Goal: Information Seeking & Learning: Check status

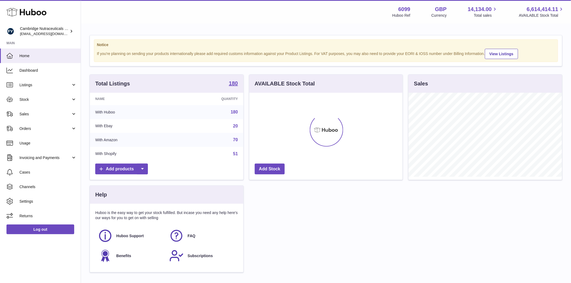
scroll to position [84, 153]
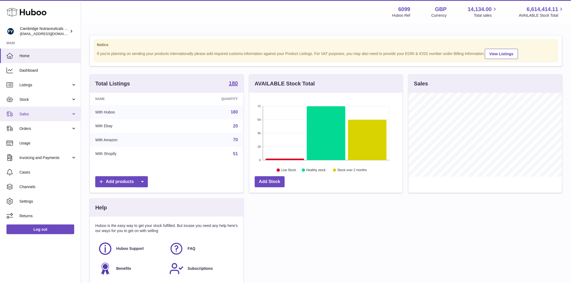
click at [32, 114] on span "Sales" at bounding box center [45, 114] width 52 height 5
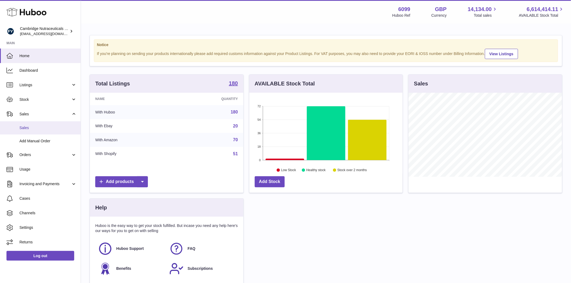
click at [31, 127] on span "Sales" at bounding box center [47, 128] width 57 height 5
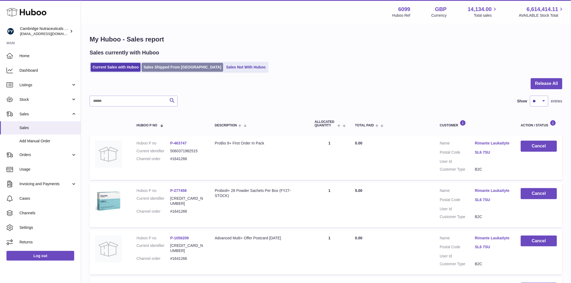
click at [162, 70] on link "Sales Shipped From Huboo" at bounding box center [183, 67] width 82 height 9
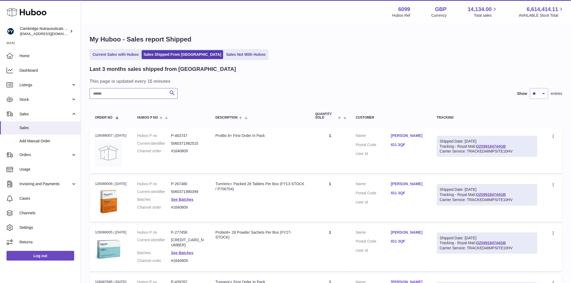
click at [101, 95] on input "text" at bounding box center [134, 93] width 88 height 11
paste input "********"
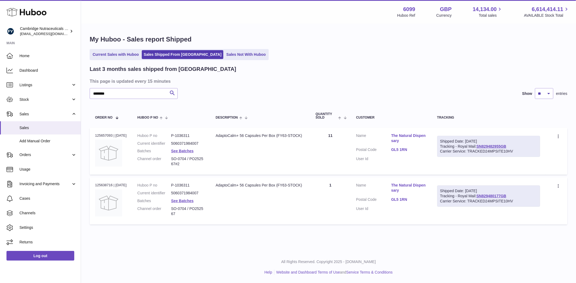
click at [402, 136] on link "The Natural Dispensary" at bounding box center [408, 138] width 35 height 10
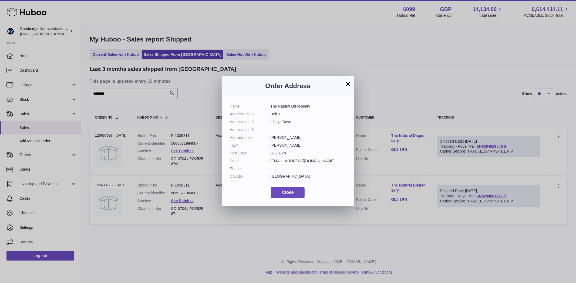
drag, startPoint x: 300, startPoint y: 110, endPoint x: 269, endPoint y: 107, distance: 31.2
click at [263, 107] on dl "Name The Natural Dispensary Address line 1 Unit 1 Address line 2 Libbys Drive A…" at bounding box center [288, 143] width 116 height 78
drag, startPoint x: 338, startPoint y: 118, endPoint x: 335, endPoint y: 115, distance: 4.0
click at [338, 117] on dl "Name The Natural Dispensary Address line 1 Unit 1 Address line 2 Libbys Drive A…" at bounding box center [288, 143] width 116 height 78
drag, startPoint x: 323, startPoint y: 107, endPoint x: 319, endPoint y: 107, distance: 4.1
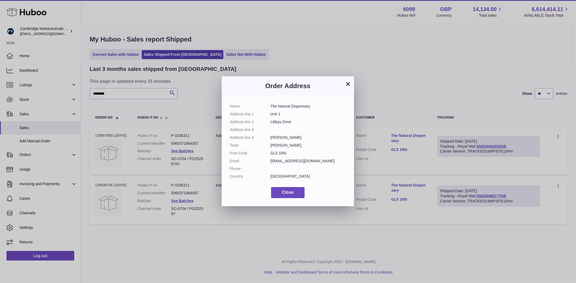
click at [322, 107] on dd "The Natural Dispensary" at bounding box center [308, 106] width 76 height 5
drag, startPoint x: 314, startPoint y: 106, endPoint x: 271, endPoint y: 106, distance: 43.5
click at [271, 106] on dd "The Natural Dispensary" at bounding box center [308, 106] width 76 height 5
copy dd "The Natural Dispensary"
click at [276, 195] on button "Close" at bounding box center [287, 192] width 33 height 11
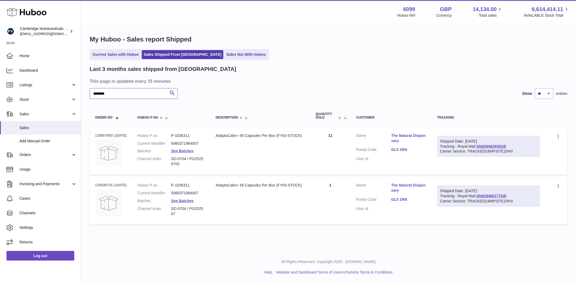
click at [126, 97] on input "********" at bounding box center [134, 93] width 88 height 11
paste input "**********"
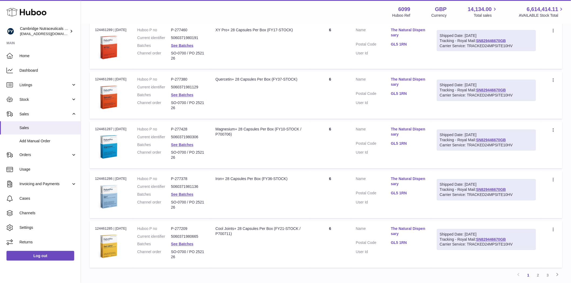
scroll to position [398, 0]
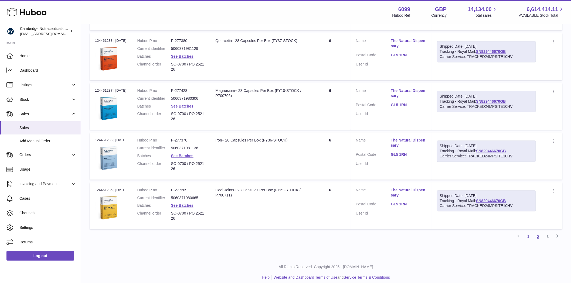
click at [538, 232] on link "2" at bounding box center [538, 237] width 10 height 10
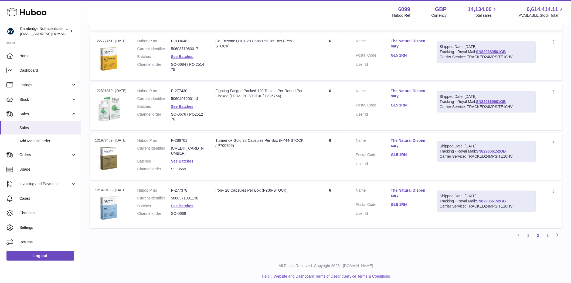
scroll to position [395, 0]
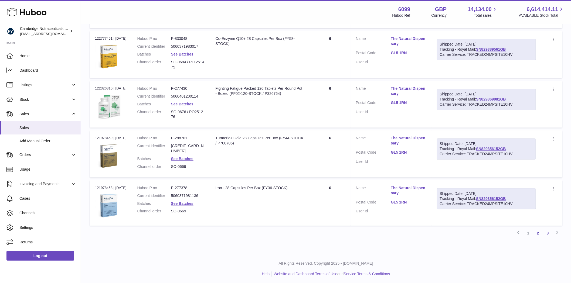
click at [546, 233] on link "3" at bounding box center [548, 234] width 10 height 10
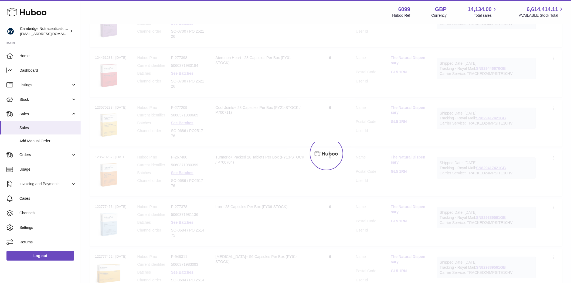
scroll to position [24, 0]
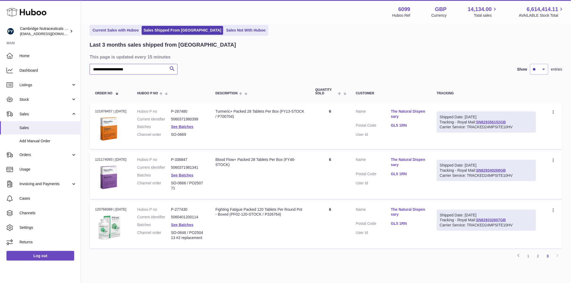
click at [159, 71] on input "**********" at bounding box center [134, 69] width 88 height 11
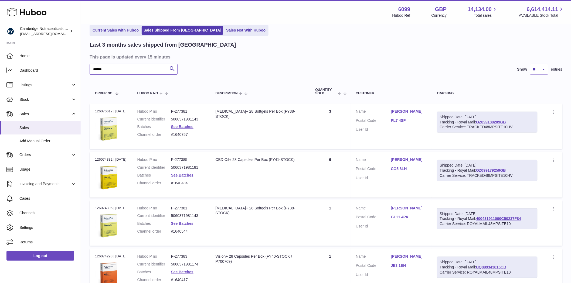
type input "******"
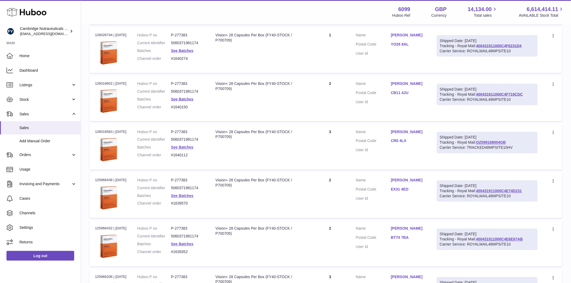
scroll to position [384, 0]
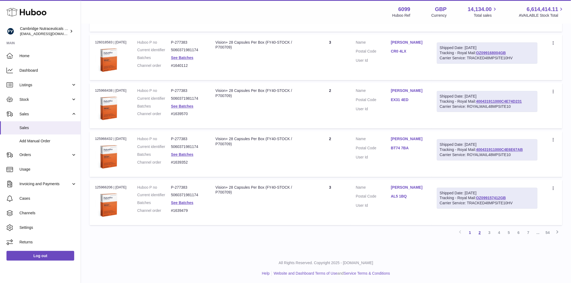
click at [481, 232] on link "2" at bounding box center [480, 233] width 10 height 10
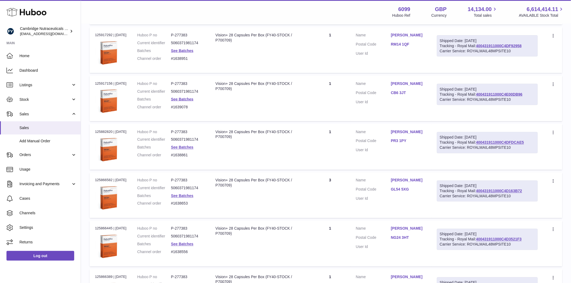
scroll to position [384, 0]
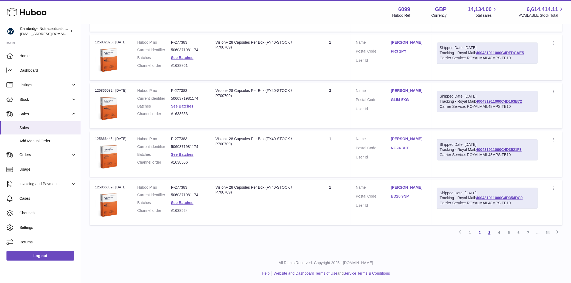
click at [488, 233] on link "3" at bounding box center [490, 233] width 10 height 10
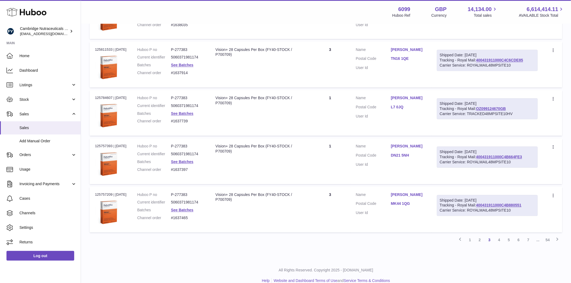
scroll to position [384, 0]
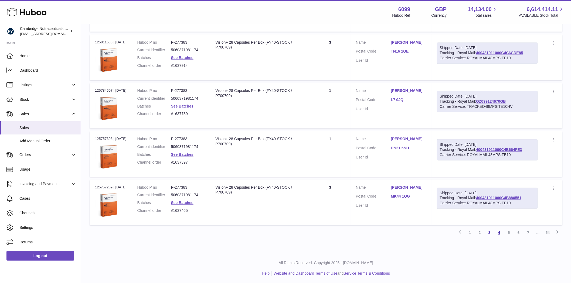
click at [502, 235] on link "4" at bounding box center [499, 233] width 10 height 10
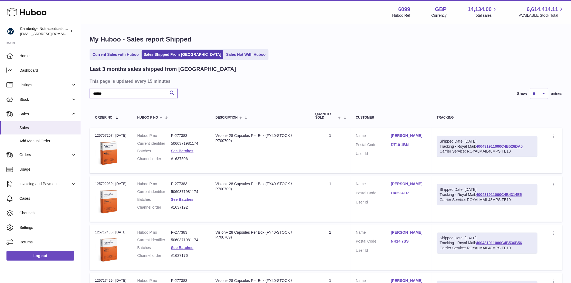
click at [129, 95] on input "******" at bounding box center [134, 93] width 88 height 11
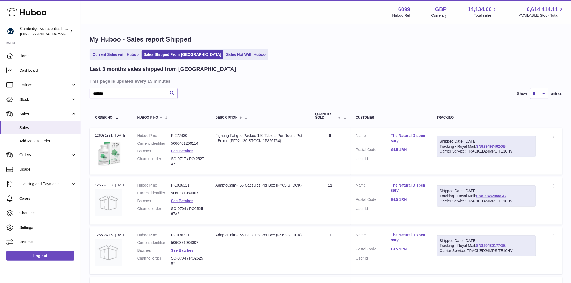
click at [404, 132] on td "Customer Name The Natural Dispensary Postal Code GL5 1RN User Id" at bounding box center [391, 151] width 81 height 47
click at [404, 135] on link "The Natural Dispensary" at bounding box center [408, 138] width 35 height 10
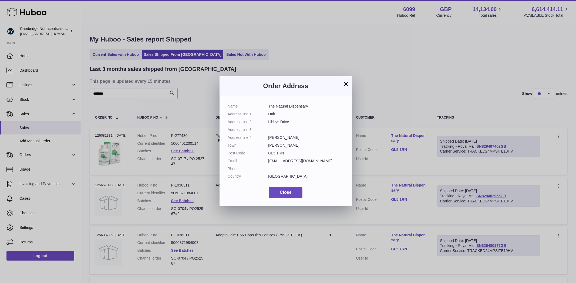
drag, startPoint x: 282, startPoint y: 155, endPoint x: 265, endPoint y: 156, distance: 17.3
click at [265, 156] on dl "Name The Natural Dispensary Address line 1 Unit 1 Address line 2 Libbys Drive A…" at bounding box center [286, 143] width 116 height 78
copy dl "GL5 1RN"
click at [282, 195] on span "Close" at bounding box center [286, 192] width 12 height 5
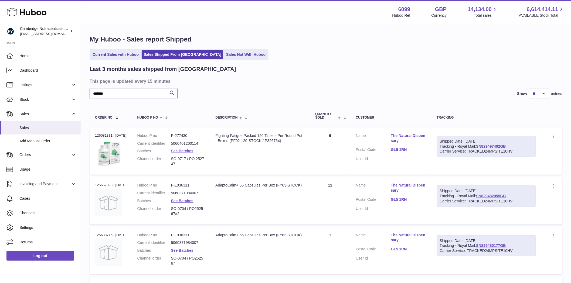
click at [117, 95] on input "*******" at bounding box center [134, 93] width 88 height 11
paste input "text"
click at [96, 94] on input "*******" at bounding box center [134, 93] width 88 height 11
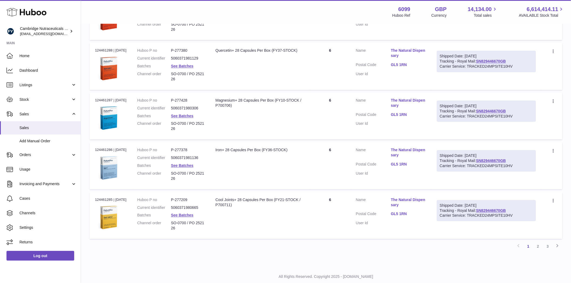
scroll to position [398, 0]
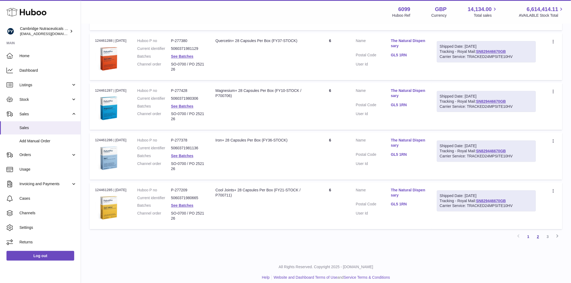
click at [536, 232] on link "2" at bounding box center [538, 237] width 10 height 10
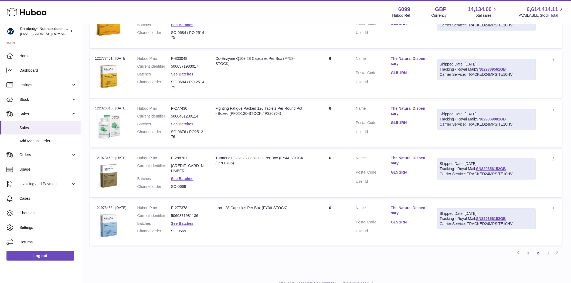
scroll to position [384, 0]
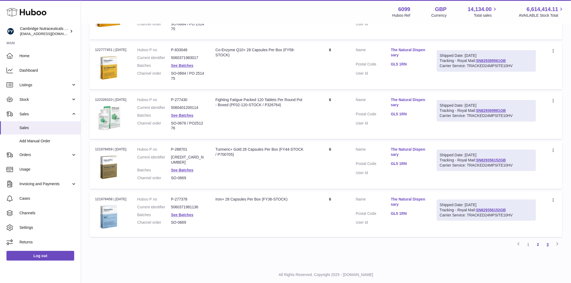
click at [548, 245] on link "3" at bounding box center [548, 245] width 10 height 10
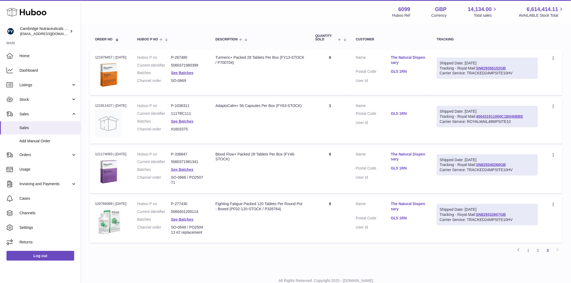
scroll to position [102, 0]
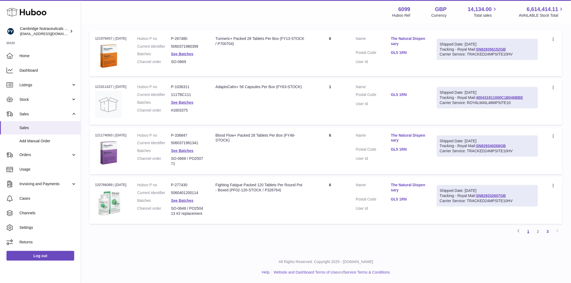
click at [531, 234] on link "1" at bounding box center [529, 232] width 10 height 10
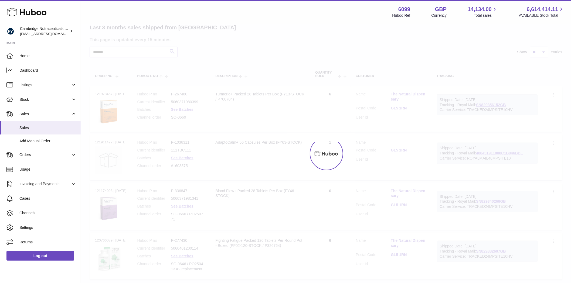
scroll to position [24, 0]
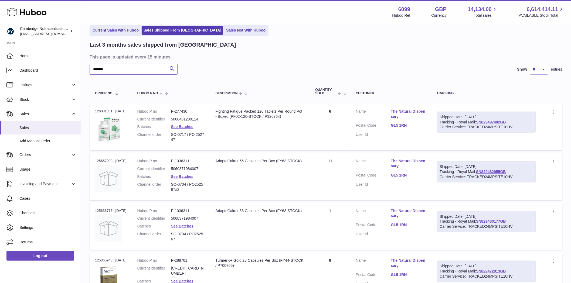
click at [128, 71] on input "*******" at bounding box center [134, 69] width 88 height 11
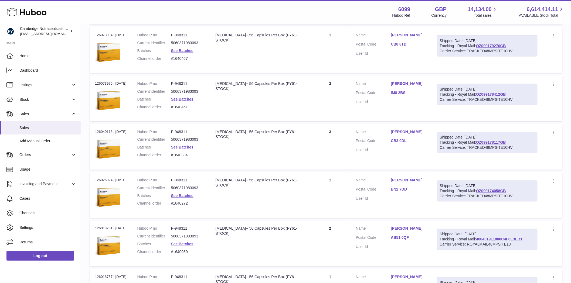
scroll to position [384, 0]
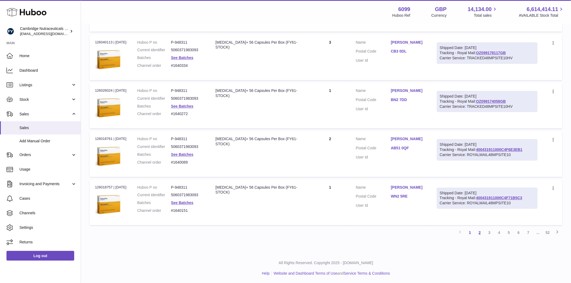
click at [480, 230] on link "2" at bounding box center [480, 233] width 10 height 10
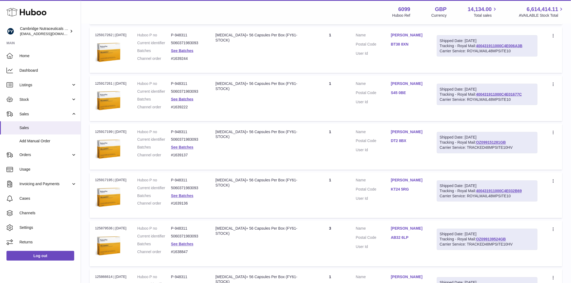
scroll to position [384, 0]
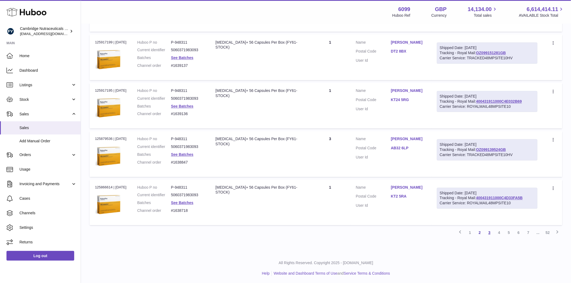
click at [489, 233] on link "3" at bounding box center [490, 233] width 10 height 10
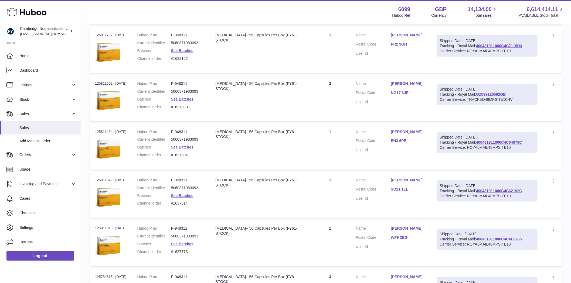
scroll to position [384, 0]
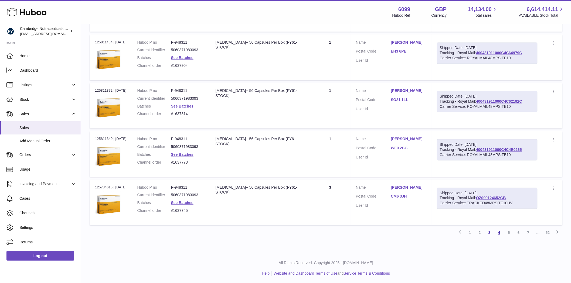
click at [499, 233] on link "4" at bounding box center [499, 233] width 10 height 10
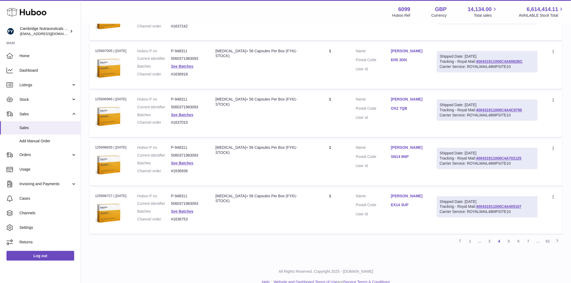
scroll to position [384, 0]
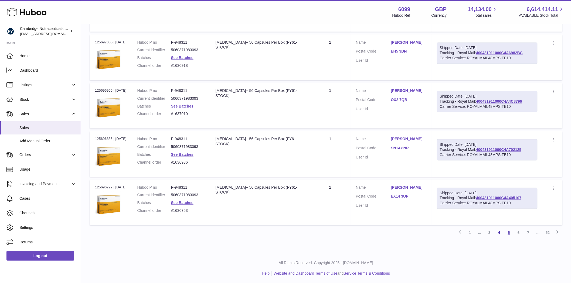
click at [507, 236] on link "5" at bounding box center [509, 233] width 10 height 10
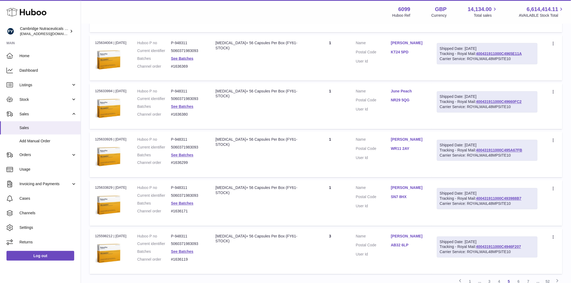
scroll to position [384, 0]
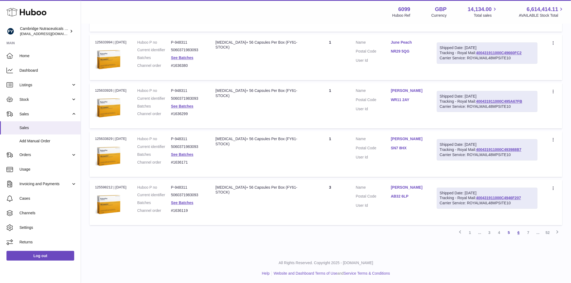
click at [517, 231] on link "6" at bounding box center [519, 233] width 10 height 10
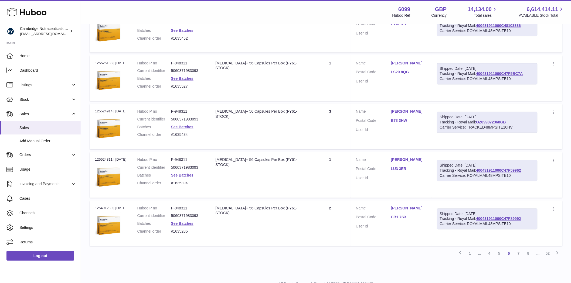
scroll to position [384, 0]
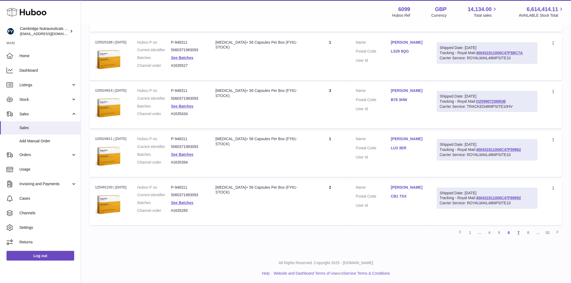
click at [521, 230] on link "7" at bounding box center [519, 233] width 10 height 10
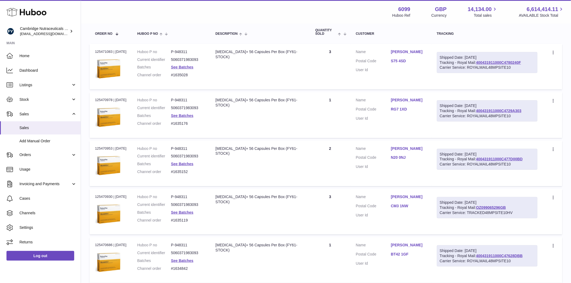
scroll to position [24, 0]
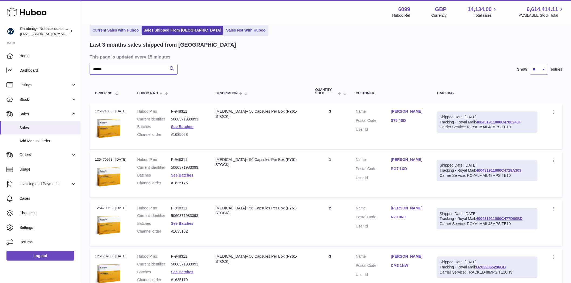
click at [112, 71] on input "******" at bounding box center [134, 69] width 88 height 11
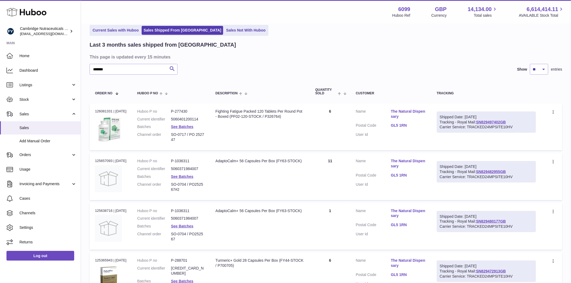
drag, startPoint x: 503, startPoint y: 165, endPoint x: 472, endPoint y: 168, distance: 31.4
click at [472, 168] on div "Shipped Date: 30th Sep 2025" at bounding box center [486, 166] width 93 height 5
copy div "30th Sep 2025"
click at [114, 70] on input "*******" at bounding box center [134, 69] width 88 height 11
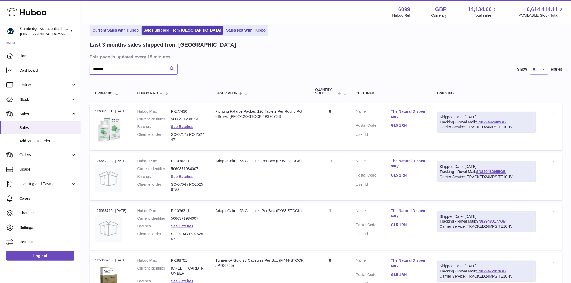
paste input "******"
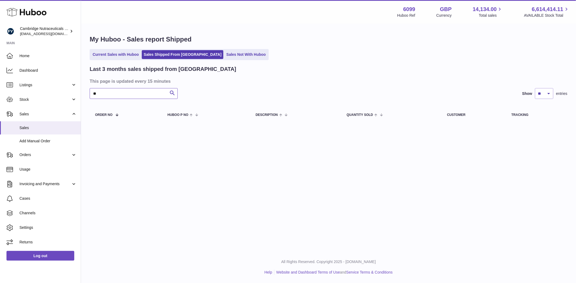
type input "*"
